Goal: Go to known website: Access a specific website the user already knows

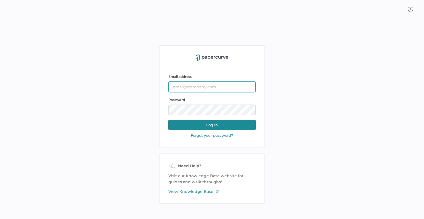
click at [197, 86] on input "text" at bounding box center [211, 87] width 87 height 11
type input "[PERSON_NAME][EMAIL_ADDRESS][PERSON_NAME][DOMAIN_NAME]"
click at [203, 124] on button "Log in" at bounding box center [211, 125] width 87 height 10
